Goal: Task Accomplishment & Management: Manage account settings

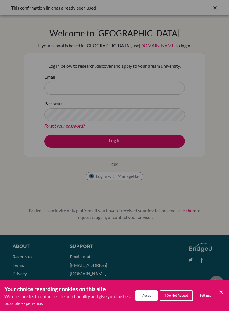
click at [221, 282] on div "Your choice regarding cookies on this site We use cookies to optimise site func…" at bounding box center [114, 295] width 229 height 31
click at [139, 300] on button "I Accept" at bounding box center [146, 295] width 22 height 11
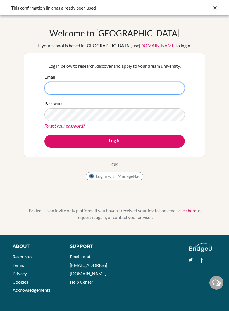
click at [168, 82] on input "Email" at bounding box center [114, 88] width 140 height 13
click at [161, 87] on input "Email" at bounding box center [114, 88] width 140 height 13
click at [125, 174] on button "Log in with ManageBac" at bounding box center [115, 176] width 58 height 8
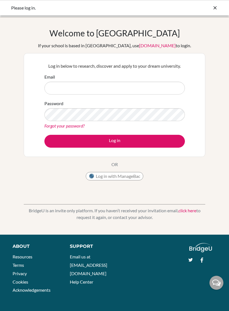
click at [175, 90] on input "Email" at bounding box center [114, 88] width 140 height 13
type input "defneyildiz5525@gmail.com"
click at [75, 125] on link "Forgot your password?" at bounding box center [64, 125] width 40 height 5
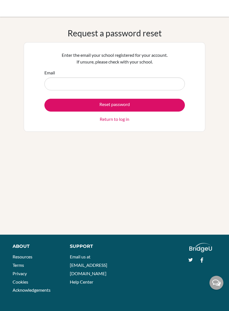
click at [139, 85] on input "Email" at bounding box center [114, 83] width 140 height 13
type input "defneyildiz5525@gmail.com"
click at [161, 101] on button "Reset password" at bounding box center [114, 105] width 140 height 13
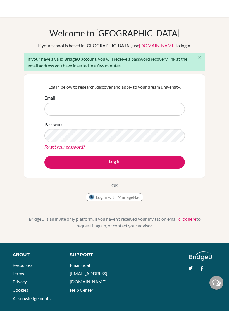
click at [180, 112] on input "Email" at bounding box center [114, 108] width 140 height 13
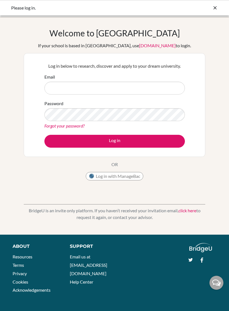
click at [154, 86] on input "Email" at bounding box center [114, 88] width 140 height 13
click at [77, 131] on form "Email Password Forgot your password? Log in" at bounding box center [114, 110] width 140 height 74
click at [76, 125] on link "Forgot your password?" at bounding box center [64, 125] width 40 height 5
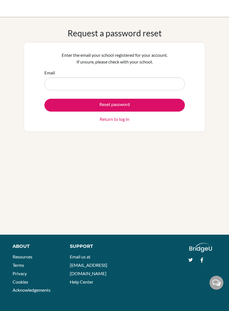
click at [133, 84] on input "Email" at bounding box center [114, 83] width 140 height 13
type input "[EMAIL_ADDRESS][DOMAIN_NAME]"
click at [161, 102] on button "Reset password" at bounding box center [114, 105] width 140 height 13
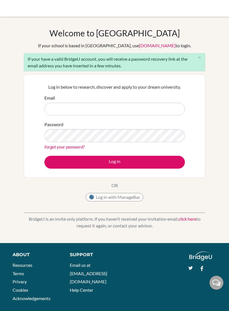
click at [164, 112] on input "Email" at bounding box center [114, 108] width 140 height 13
click at [53, 148] on link "Forgot your password?" at bounding box center [64, 146] width 40 height 5
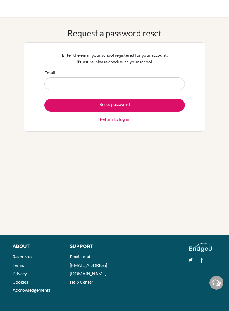
click at [49, 84] on input "Email" at bounding box center [114, 83] width 140 height 13
type input "[EMAIL_ADDRESS][DOMAIN_NAME]"
click at [54, 100] on button "Reset password" at bounding box center [114, 105] width 140 height 13
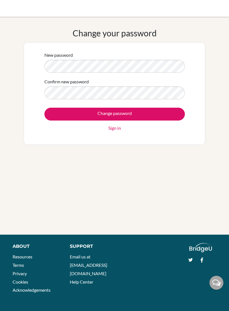
click at [171, 113] on input "Change password" at bounding box center [114, 114] width 140 height 13
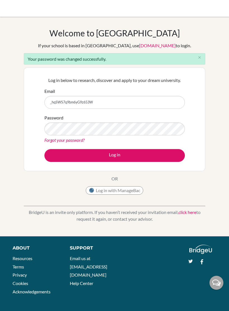
click at [115, 155] on button "Log in" at bounding box center [114, 155] width 140 height 13
click at [108, 104] on input "_hqSWS7q9bm6yG9z653W" at bounding box center [114, 102] width 140 height 13
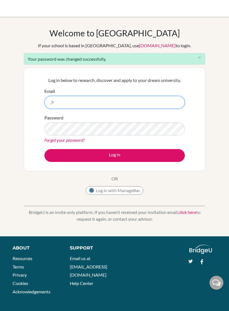
type input "_"
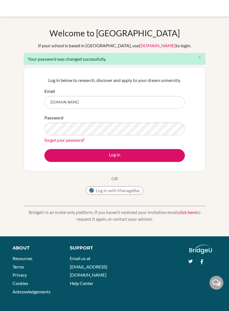
click at [50, 158] on button "Log in" at bounding box center [114, 155] width 140 height 13
click at [51, 154] on button "Log in" at bounding box center [114, 155] width 140 height 13
click at [53, 154] on button "Log in" at bounding box center [114, 155] width 140 height 13
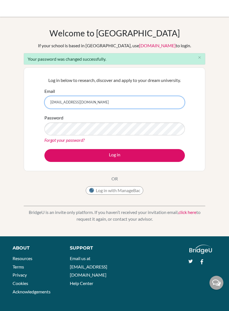
type input "[EMAIL_ADDRESS][DOMAIN_NAME]"
click at [54, 154] on button "Log in" at bounding box center [114, 155] width 140 height 13
click at [139, 158] on button "Log in" at bounding box center [114, 155] width 140 height 13
